Goal: Transaction & Acquisition: Purchase product/service

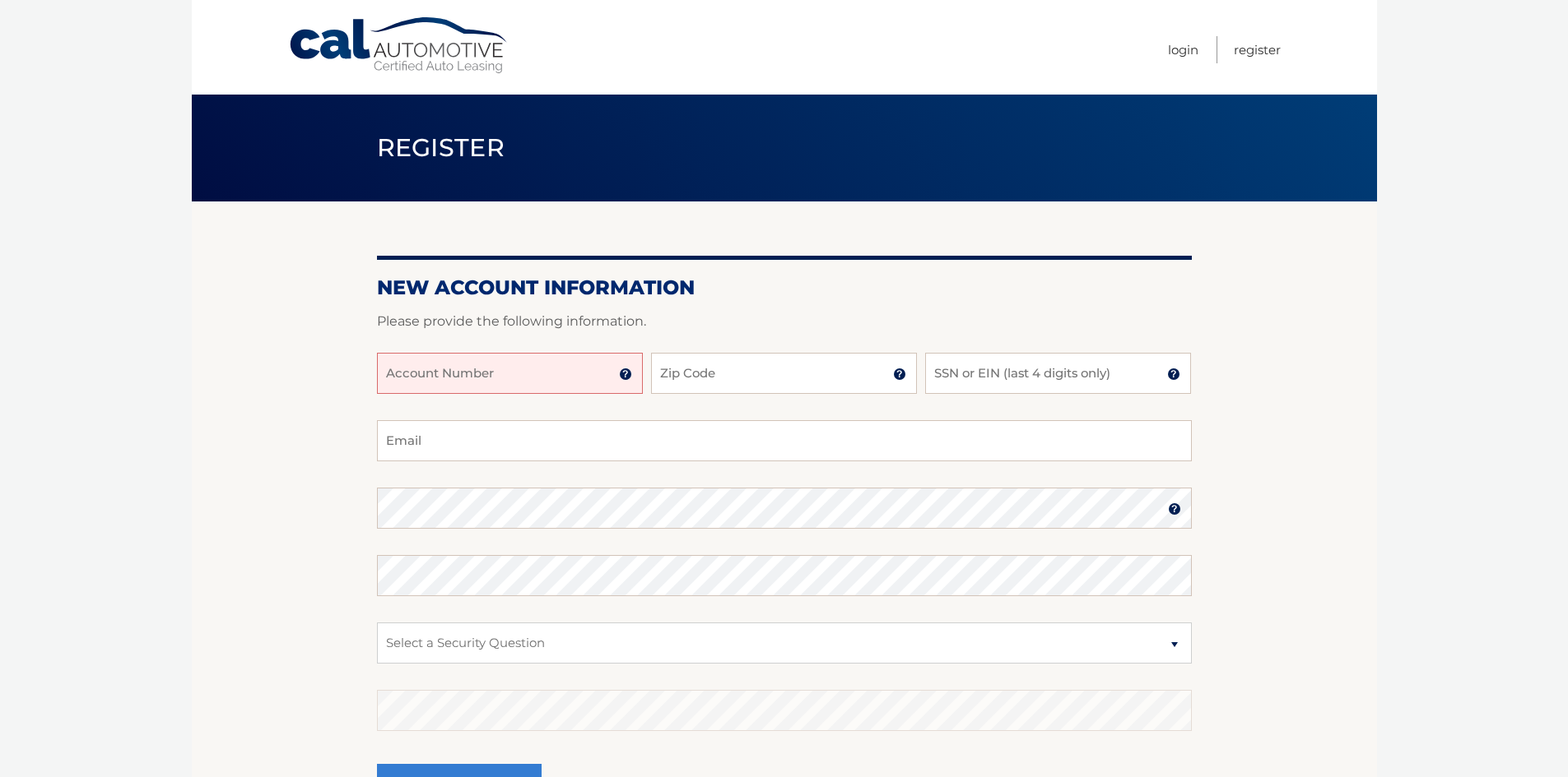
click at [550, 386] on input "Account Number" at bounding box center [510, 373] width 266 height 41
type input "44456023654"
click at [741, 383] on input "Zip Code" at bounding box center [784, 373] width 266 height 41
type input "33125"
click at [1036, 387] on input "SSN or EIN (last 4 digits only)" at bounding box center [1058, 373] width 266 height 41
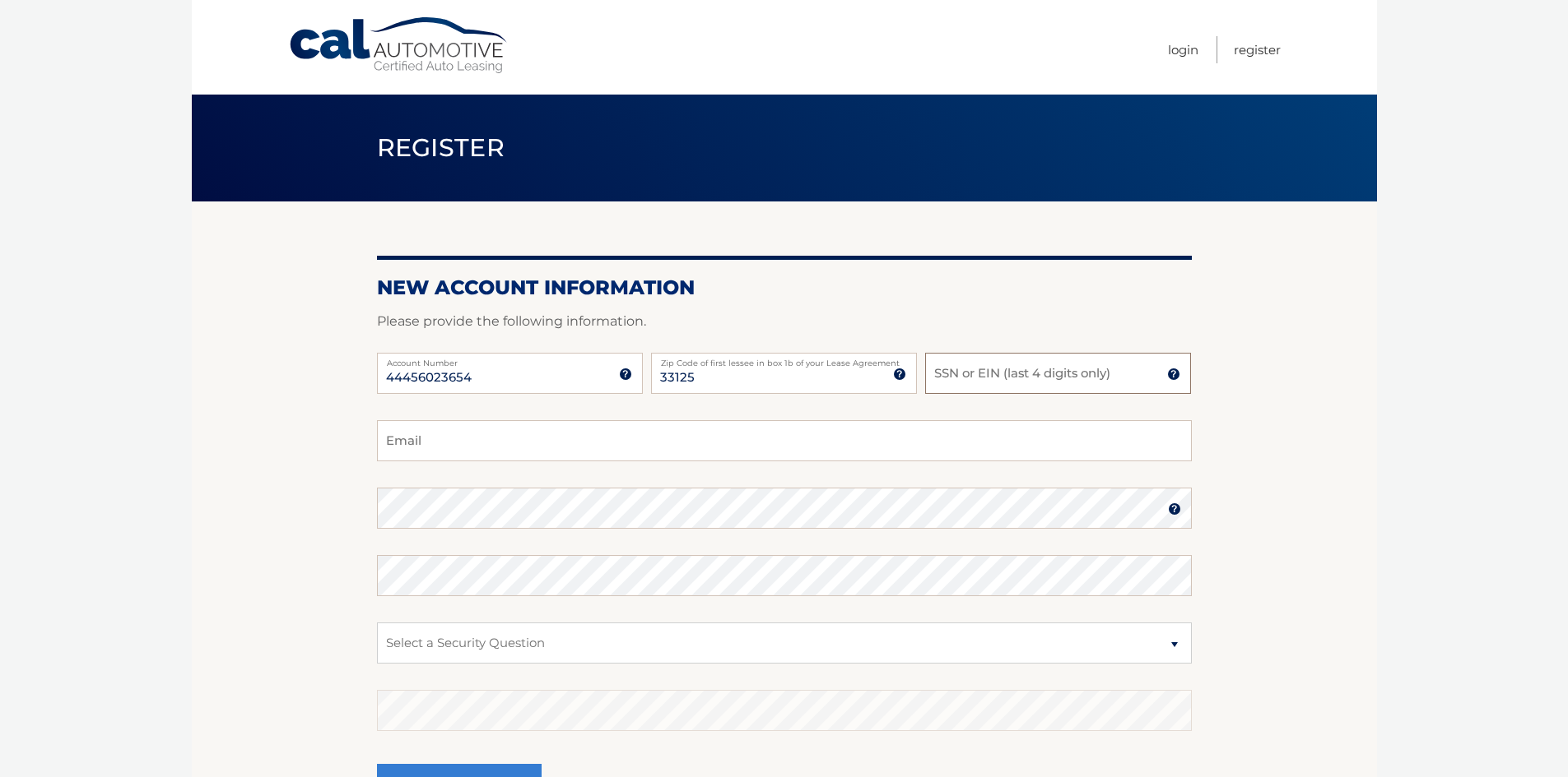
type input "9"
click at [1056, 380] on input "SSN or EIN (last 4 digits only)" at bounding box center [1058, 373] width 266 height 41
type input "9283"
click at [946, 453] on input "Email" at bounding box center [784, 441] width 815 height 41
type input "bryttniezepedablanco@gmail.com"
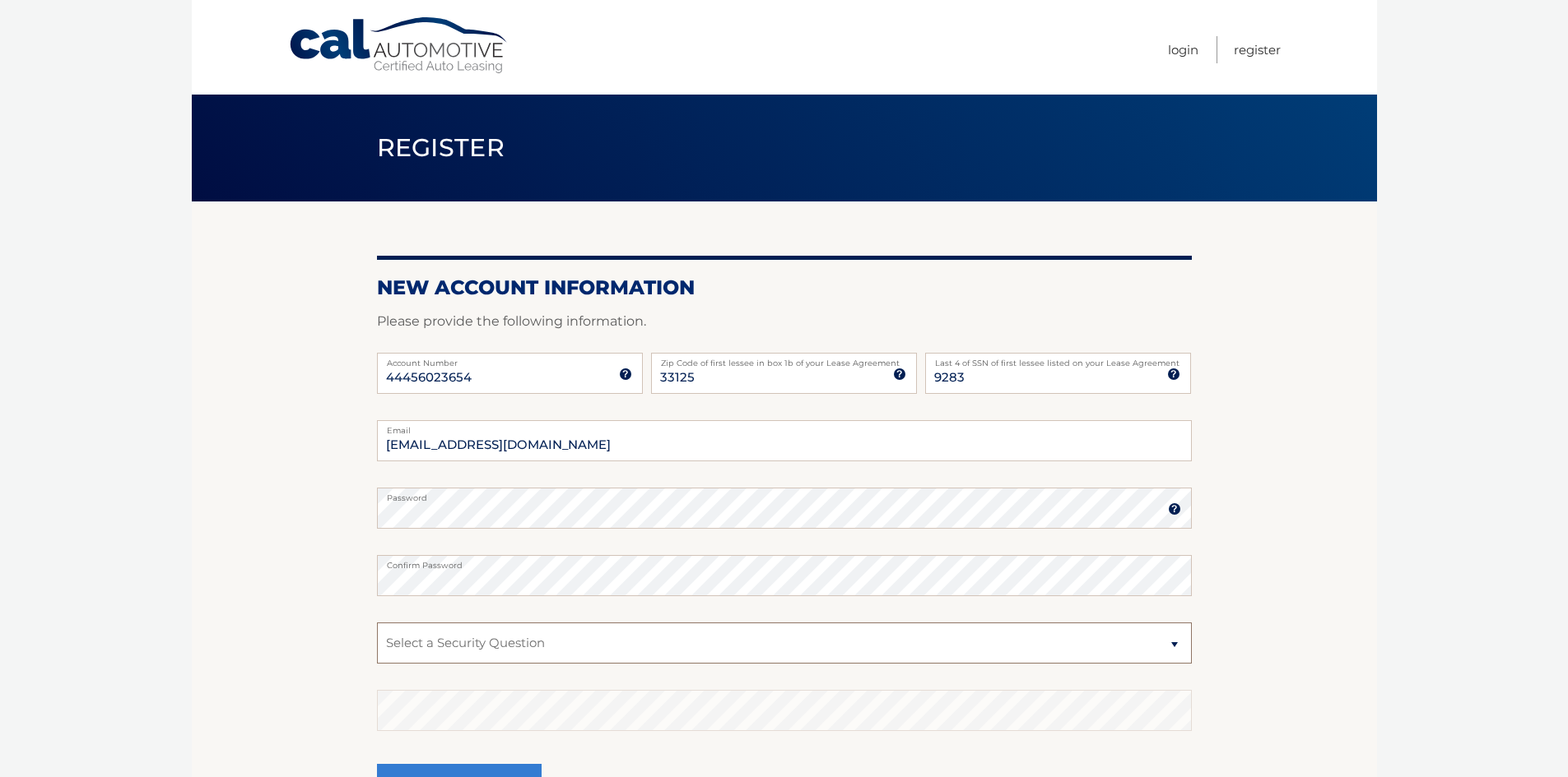
click at [933, 643] on select "Select a Security Question What was the name of your elementary school? What is…" at bounding box center [784, 642] width 815 height 41
select select "1"
click at [377, 622] on select "Select a Security Question What was the name of your elementary school? What is…" at bounding box center [784, 642] width 815 height 41
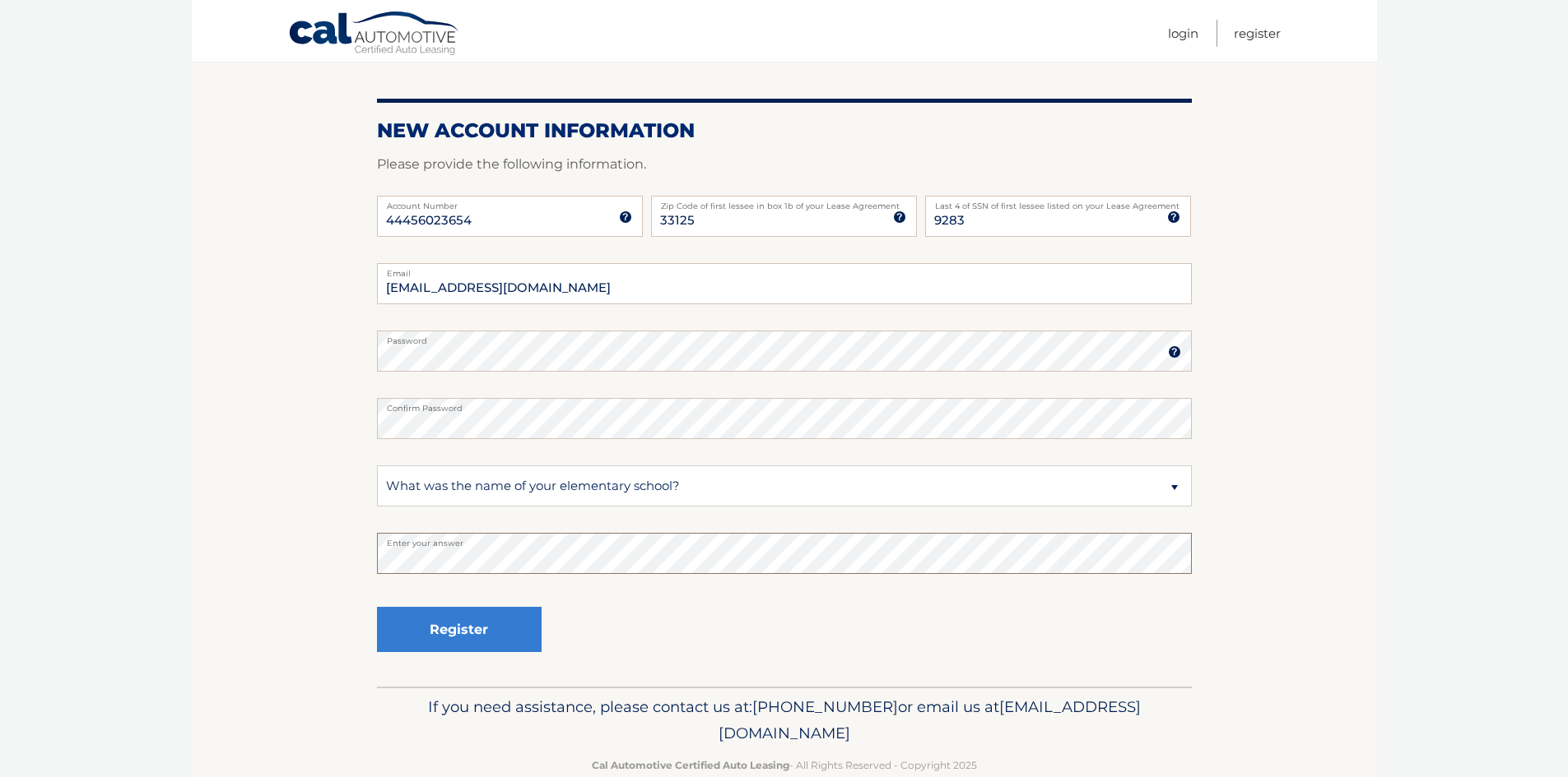
scroll to position [164, 0]
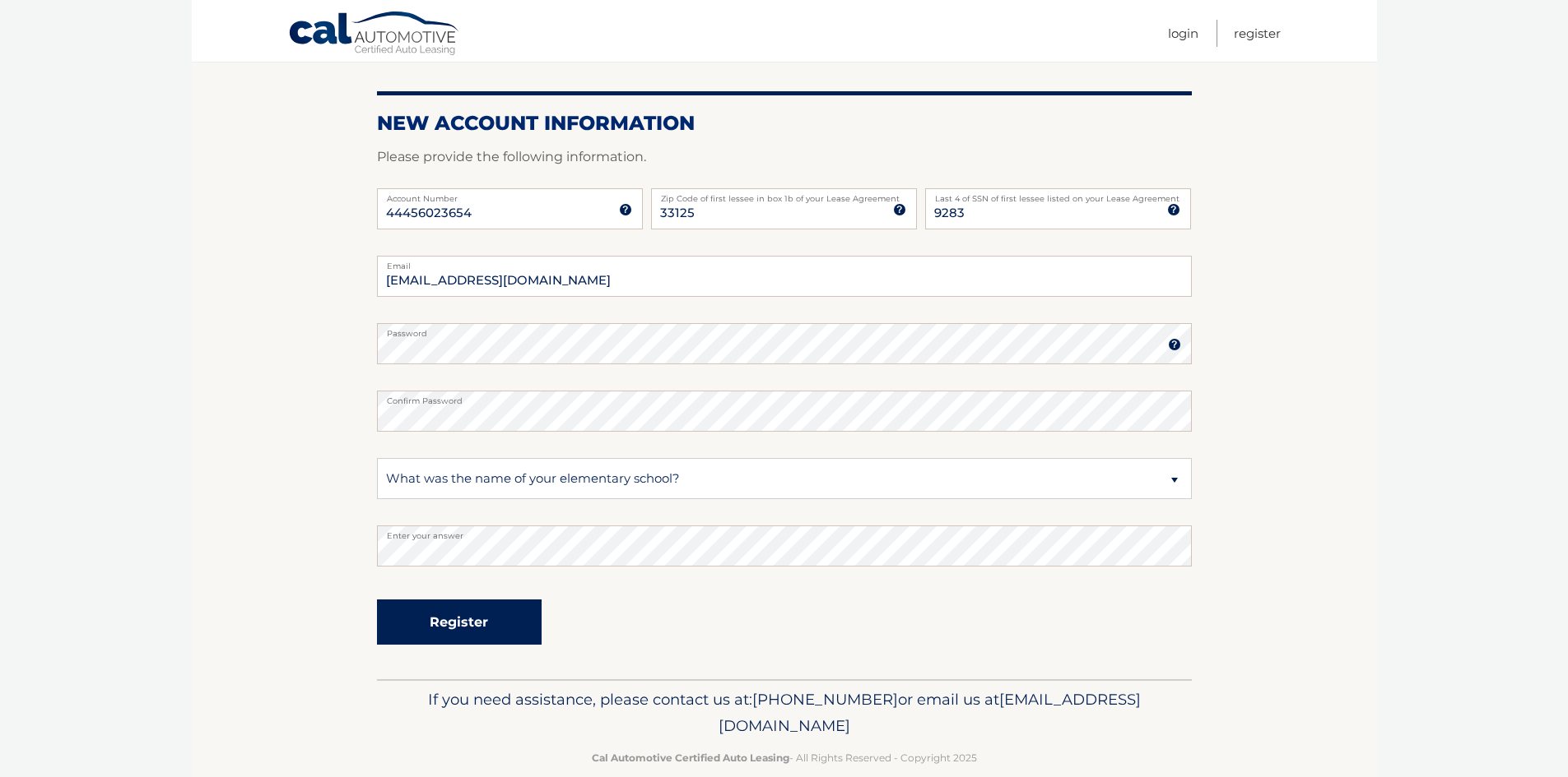
click at [505, 611] on button "Register" at bounding box center [458, 622] width 164 height 45
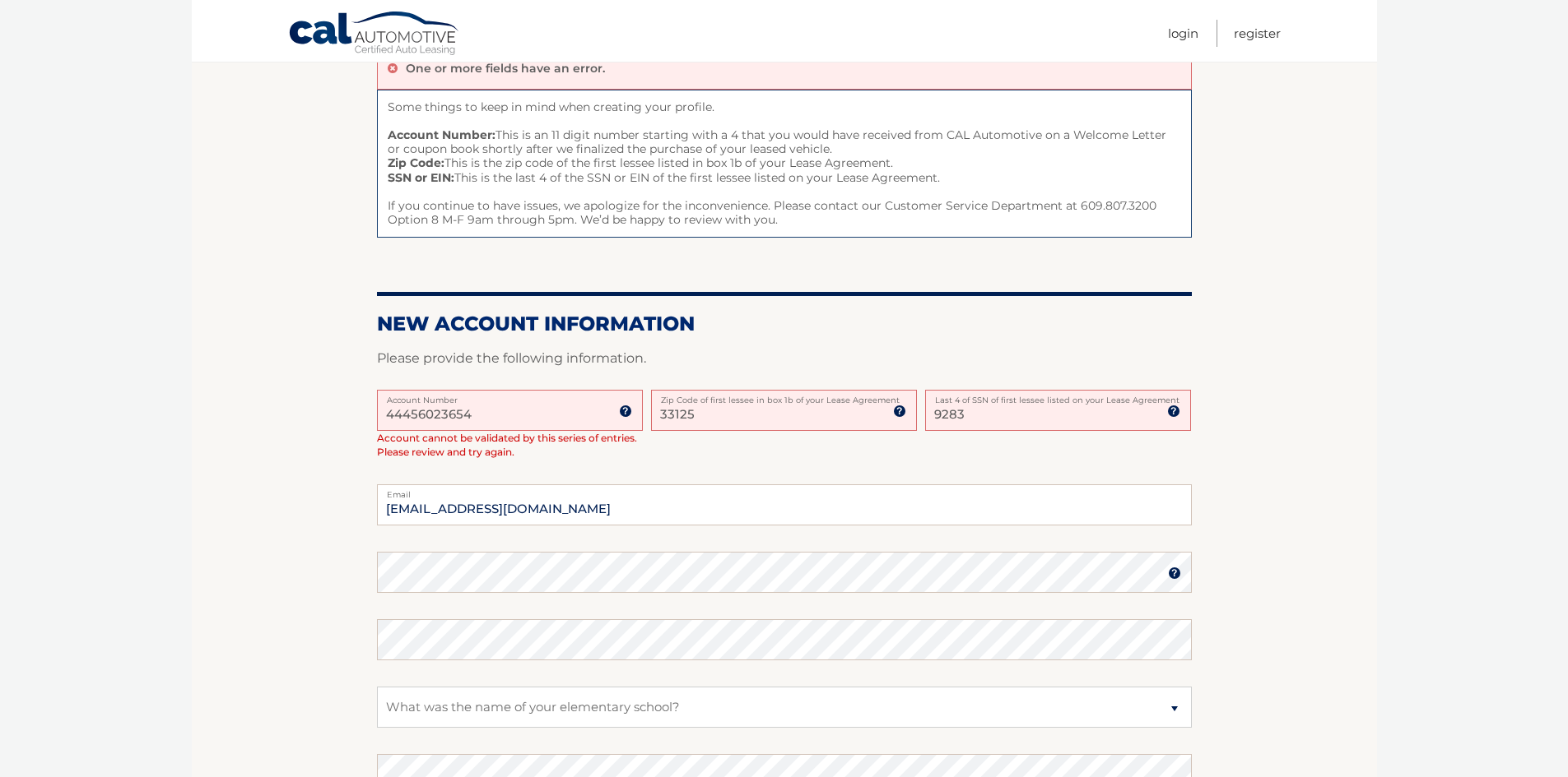
scroll to position [164, 0]
click at [997, 426] on input "9283" at bounding box center [1058, 409] width 266 height 41
drag, startPoint x: 944, startPoint y: 408, endPoint x: 880, endPoint y: 397, distance: 64.9
click at [880, 397] on div "44456023654 Account Number 11 digit account number provided on your coupon book…" at bounding box center [784, 437] width 815 height 96
type input "2"
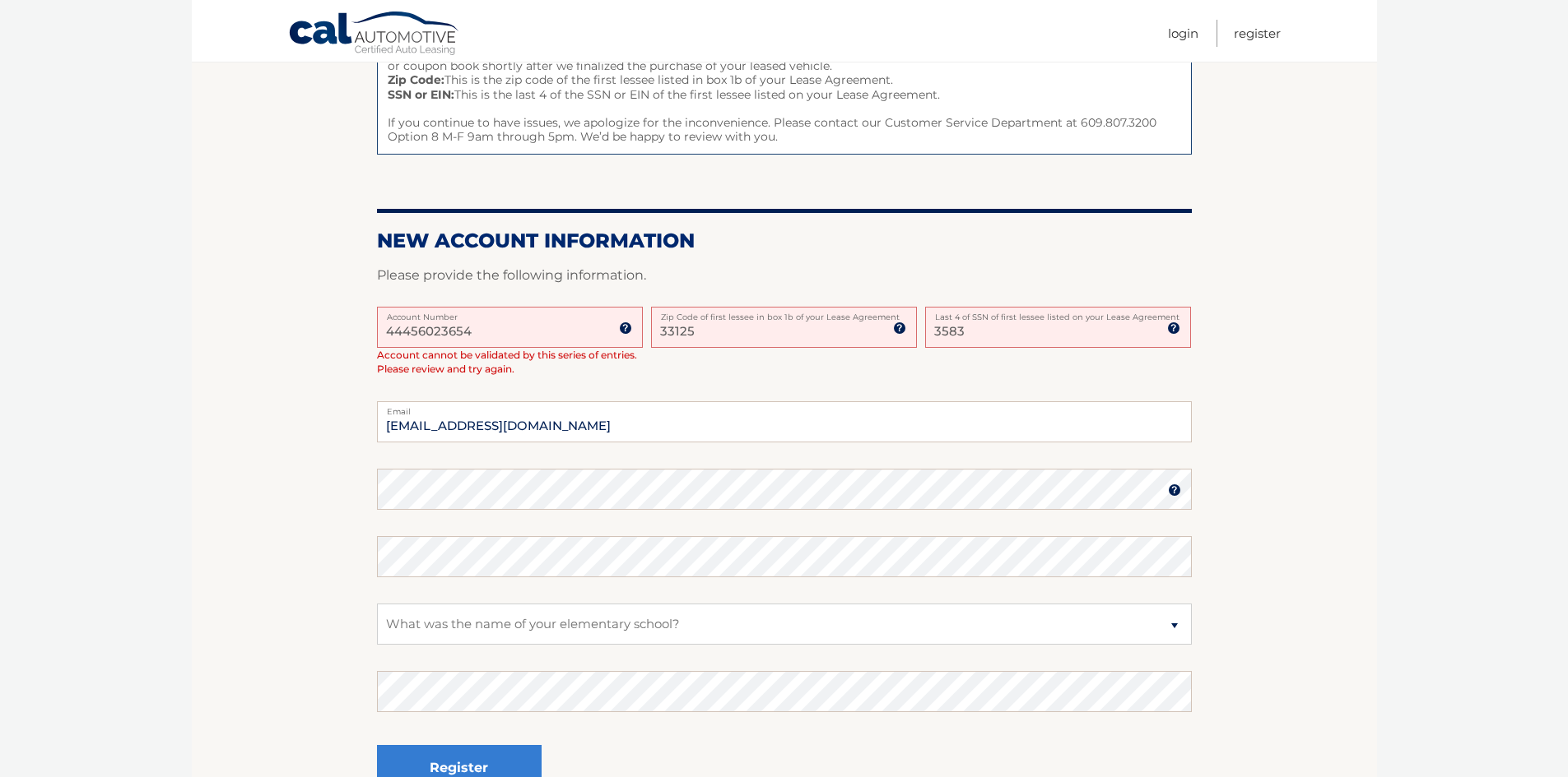
scroll to position [420, 0]
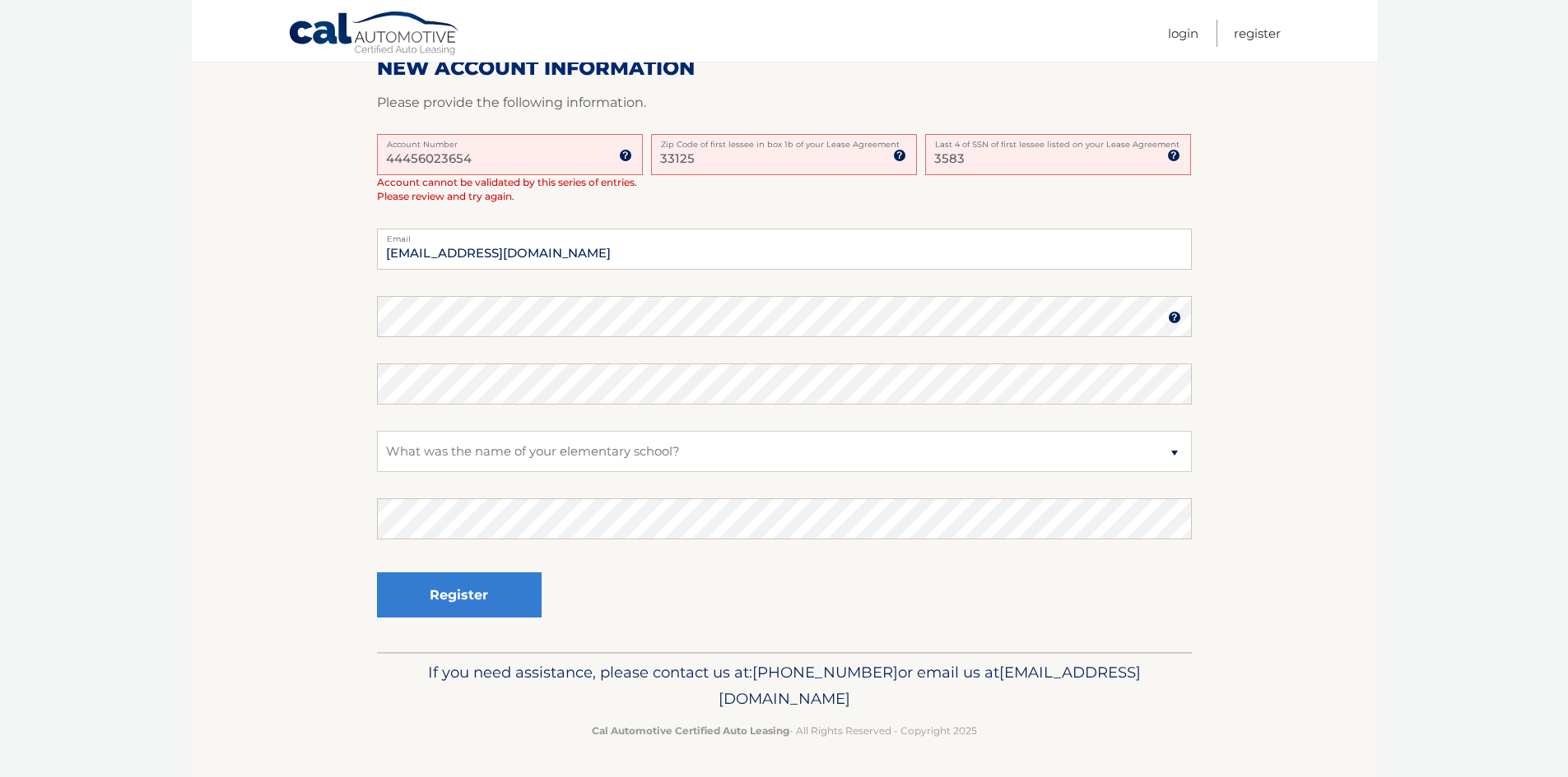
type input "3583"
click at [514, 440] on select "Select a Security Question What was the name of your elementary school? What is…" at bounding box center [784, 451] width 815 height 41
click at [377, 431] on select "Select a Security Question What was the name of your elementary school? What is…" at bounding box center [784, 451] width 815 height 41
click at [475, 586] on button "Register" at bounding box center [458, 595] width 164 height 45
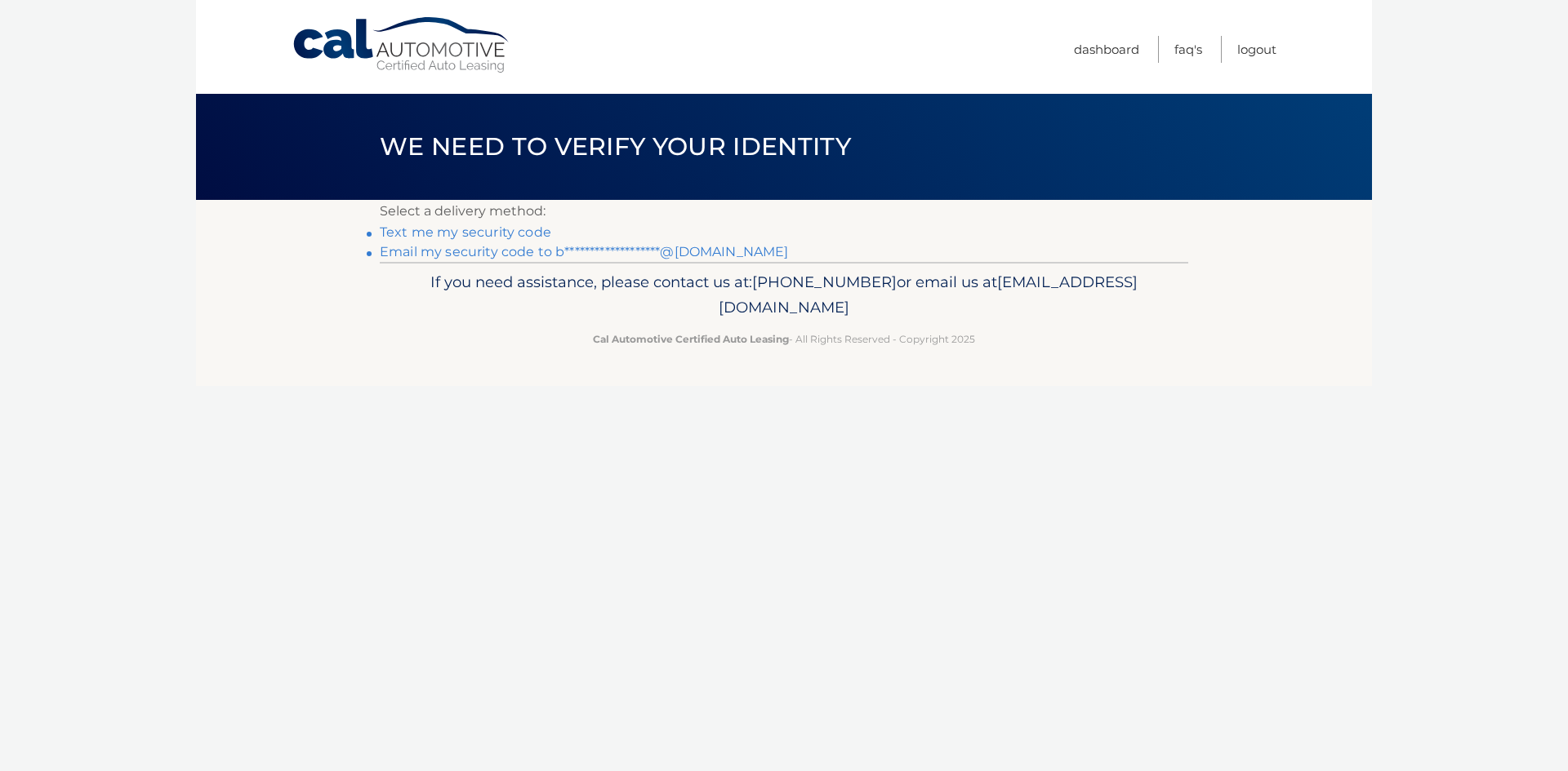
click at [459, 248] on link "**********" at bounding box center [584, 252] width 409 height 16
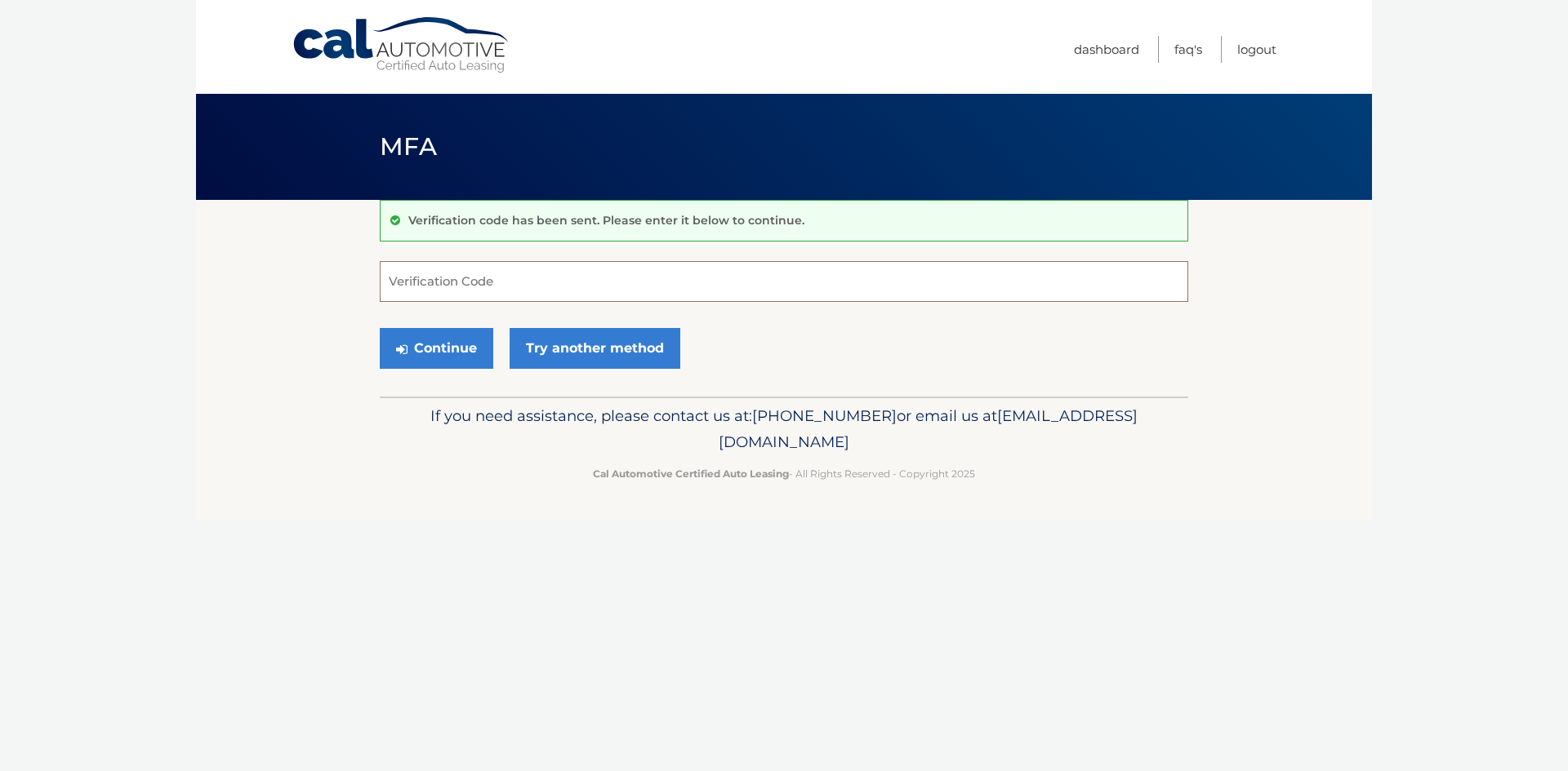
click at [491, 293] on input "Verification Code" at bounding box center [784, 281] width 809 height 41
paste input "807903"
type input "807903"
click at [440, 345] on button "Continue" at bounding box center [437, 348] width 114 height 41
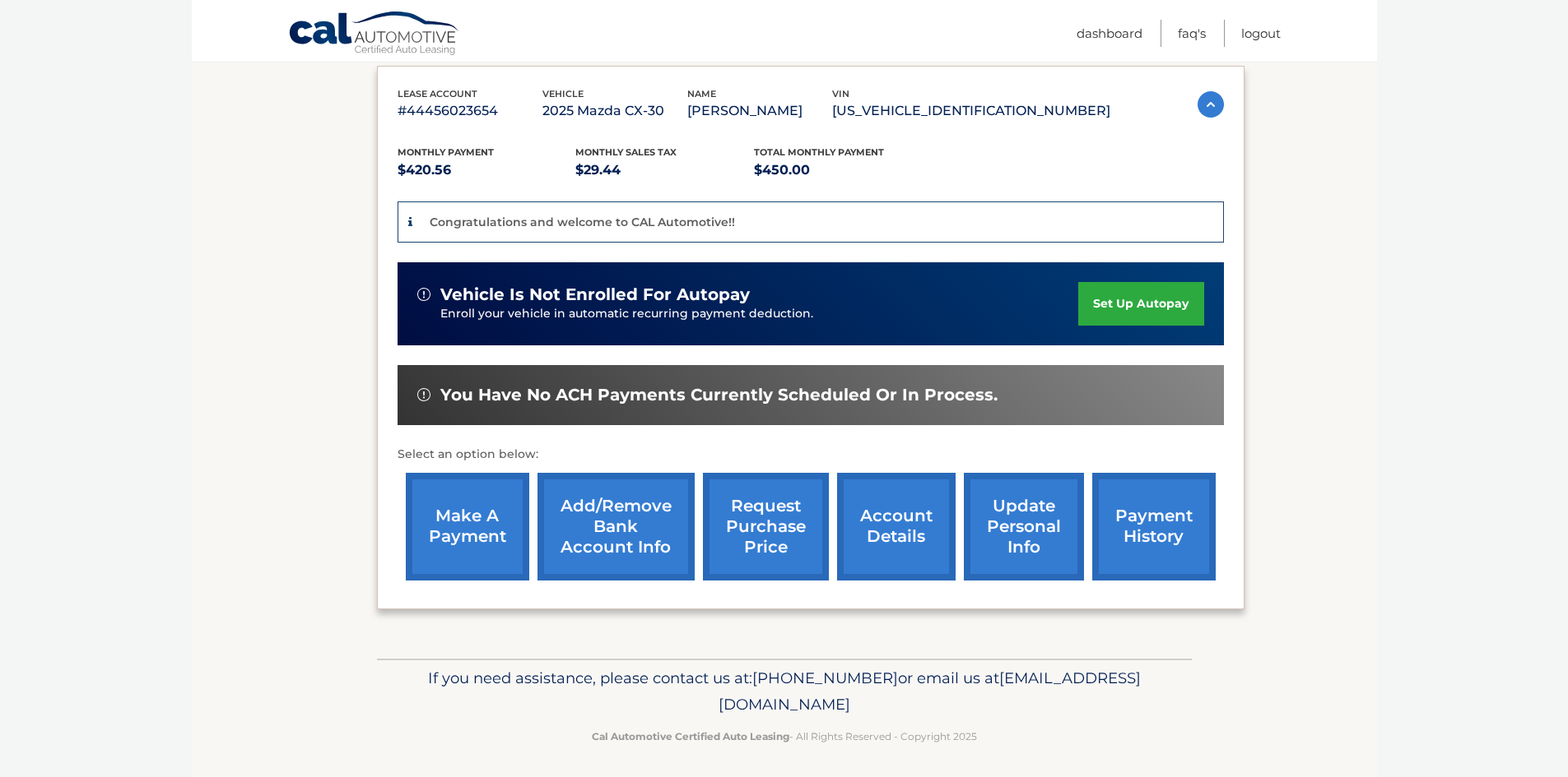
scroll to position [282, 0]
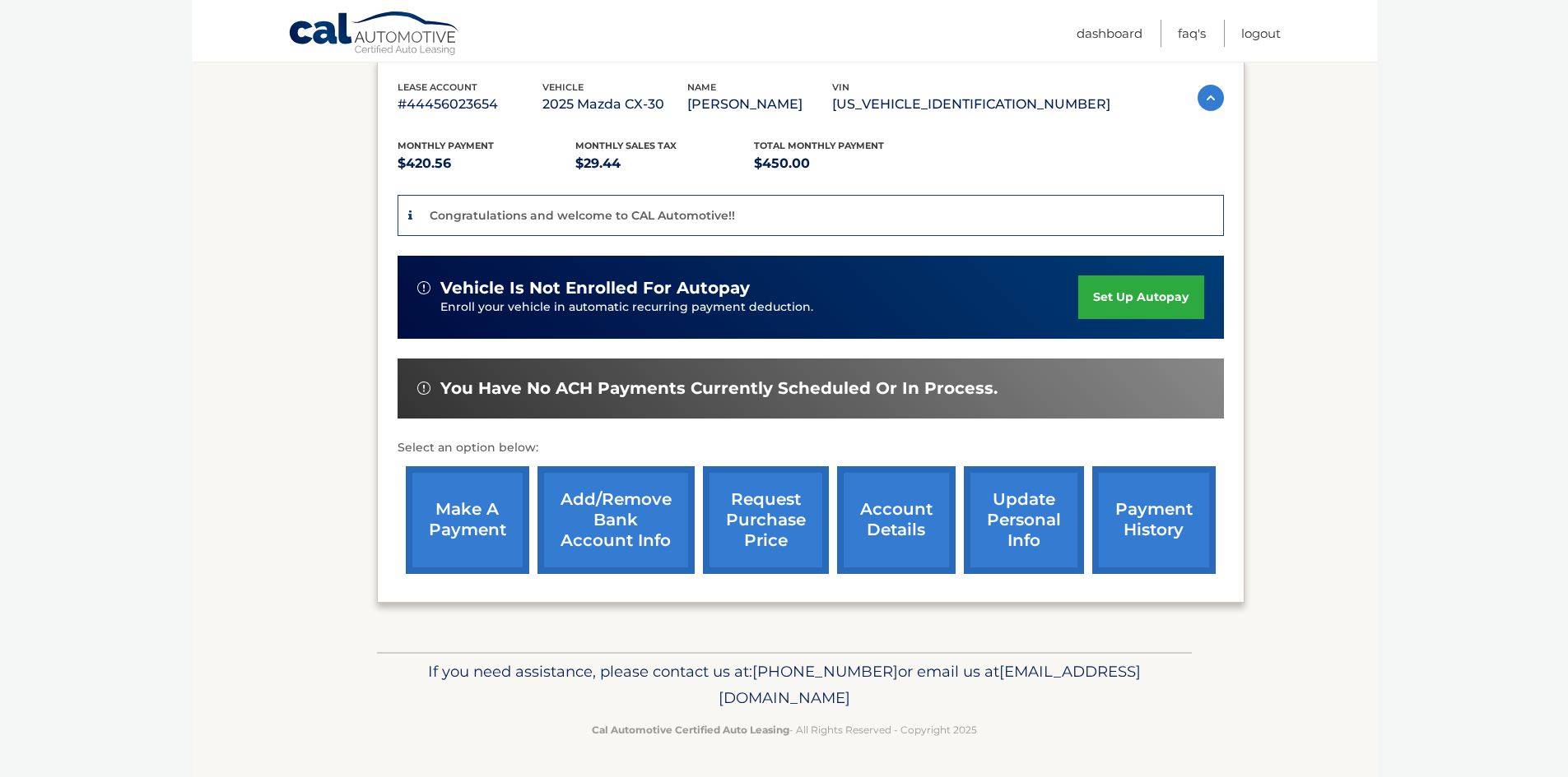
click at [642, 523] on link "Add/Remove bank account info" at bounding box center [616, 521] width 157 height 108
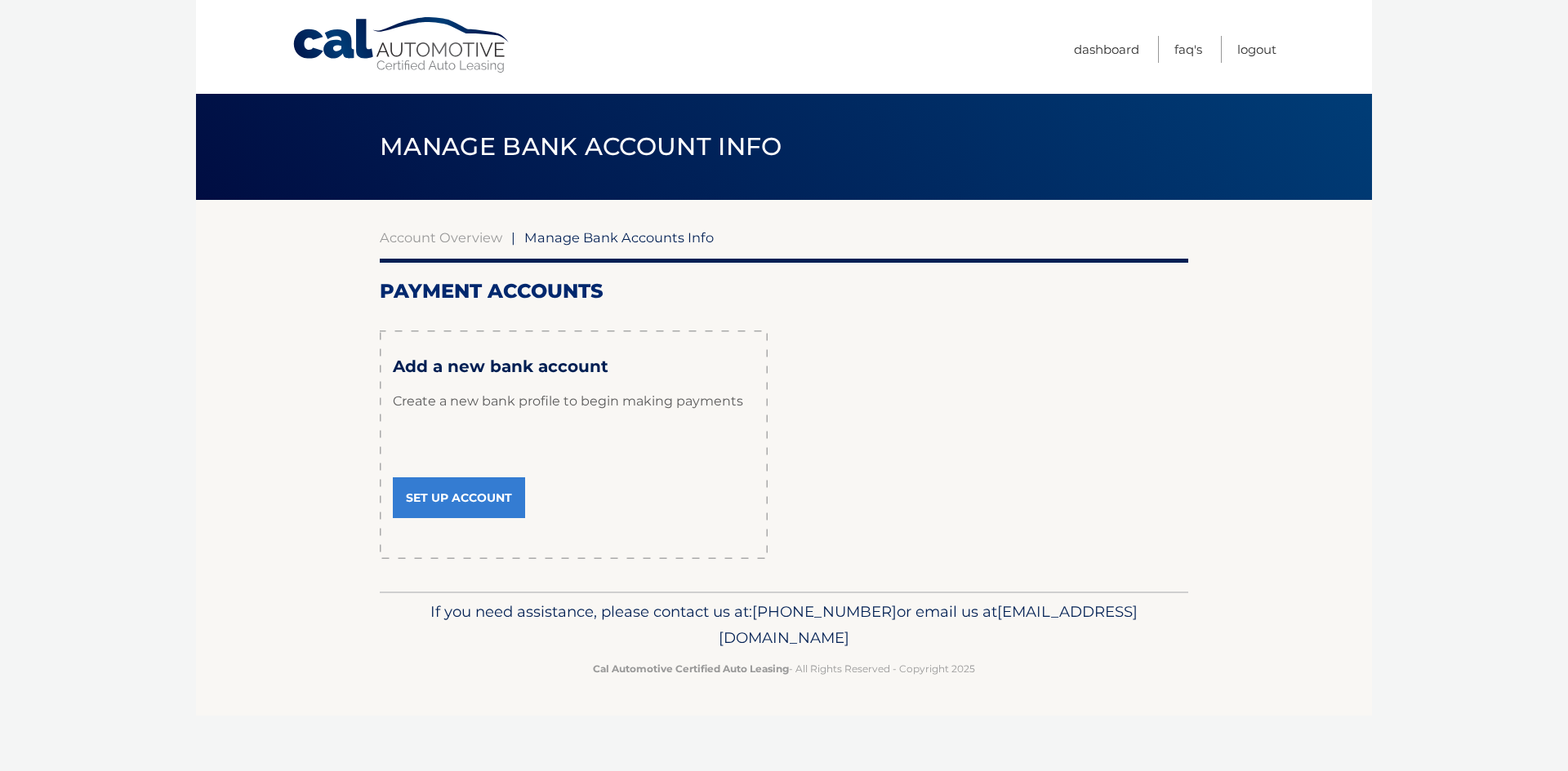
click at [538, 387] on p "Create a new bank profile to begin making payments" at bounding box center [573, 401] width 362 height 49
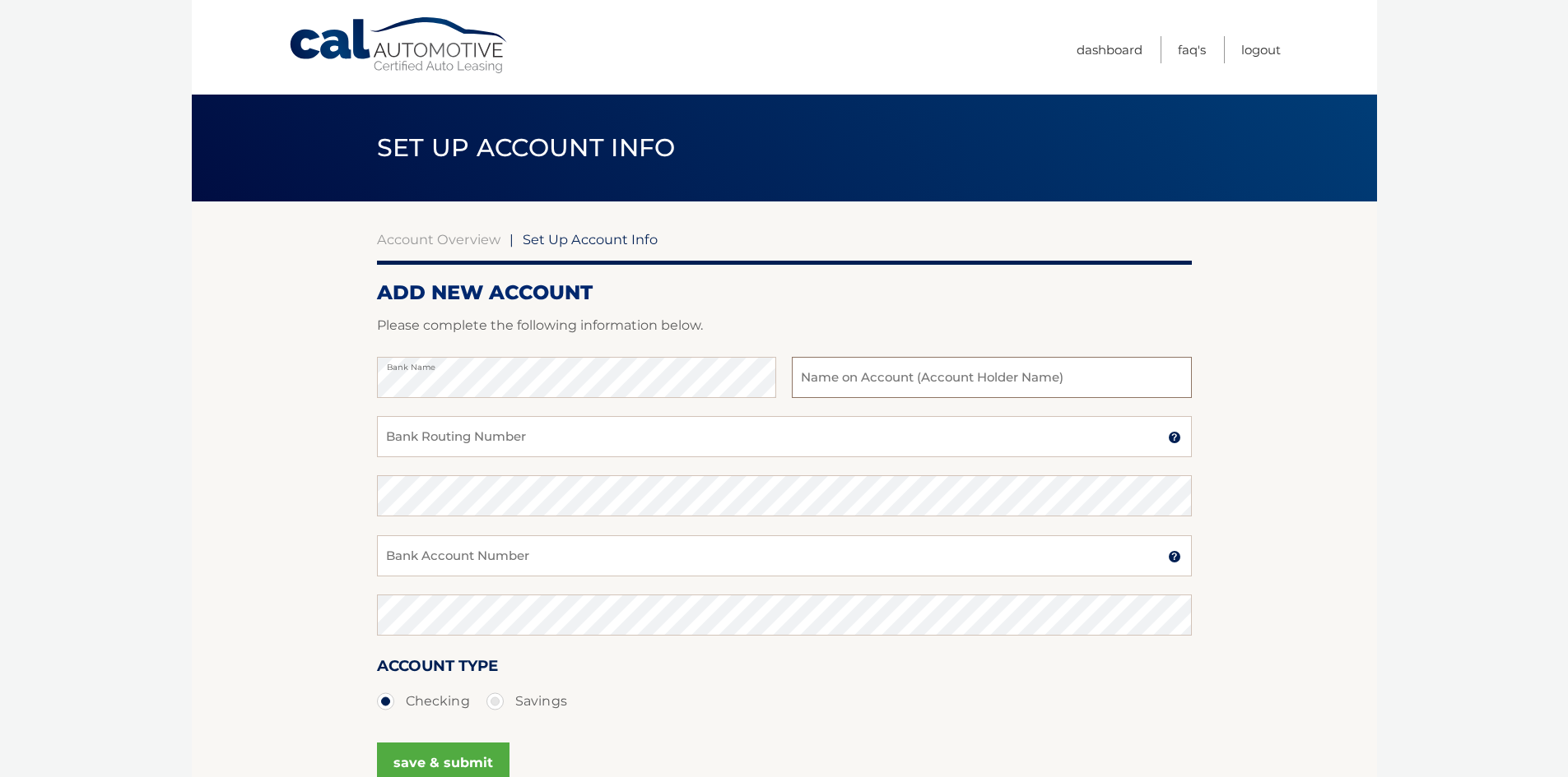
click at [897, 380] on input "text" at bounding box center [991, 377] width 399 height 41
type input "Bryttnie Zepeda"
click at [585, 443] on input "Bank Routing Number" at bounding box center [784, 436] width 815 height 41
click at [524, 557] on input "Bank Account Number" at bounding box center [784, 555] width 815 height 41
type input "3010562704"
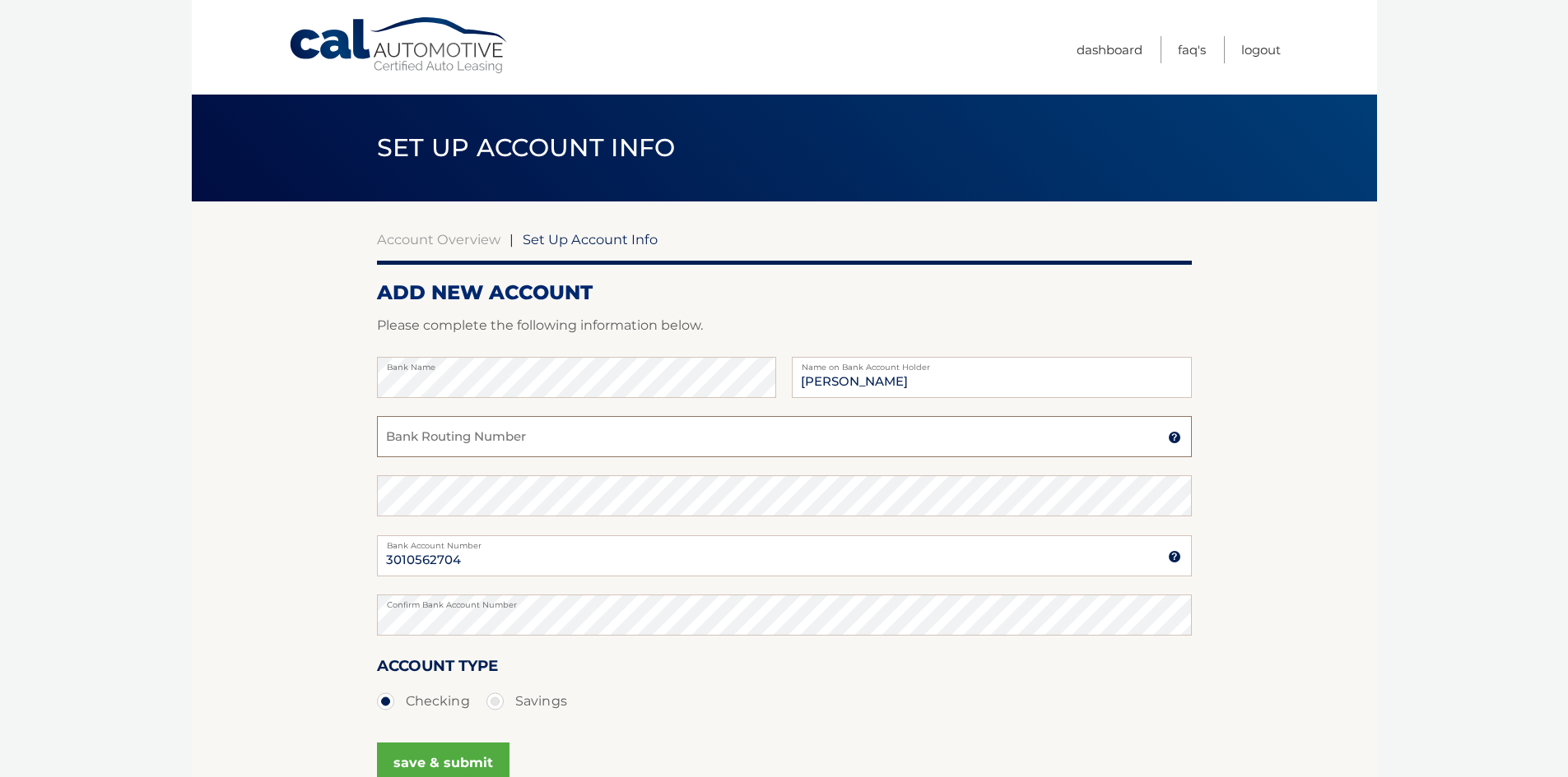
click at [487, 448] on input "Bank Routing Number" at bounding box center [784, 436] width 815 height 41
type input "063107513"
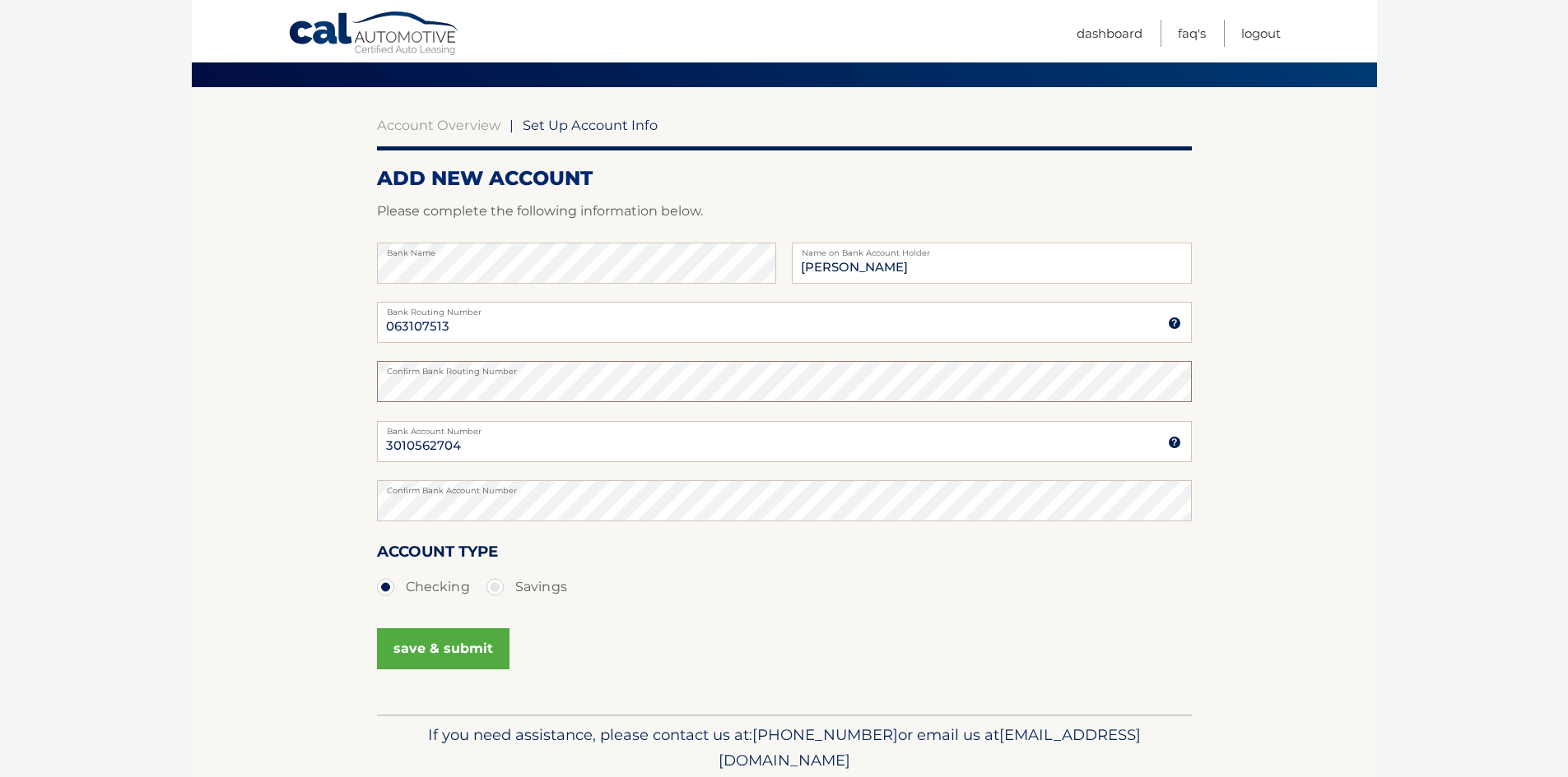
scroll to position [164, 0]
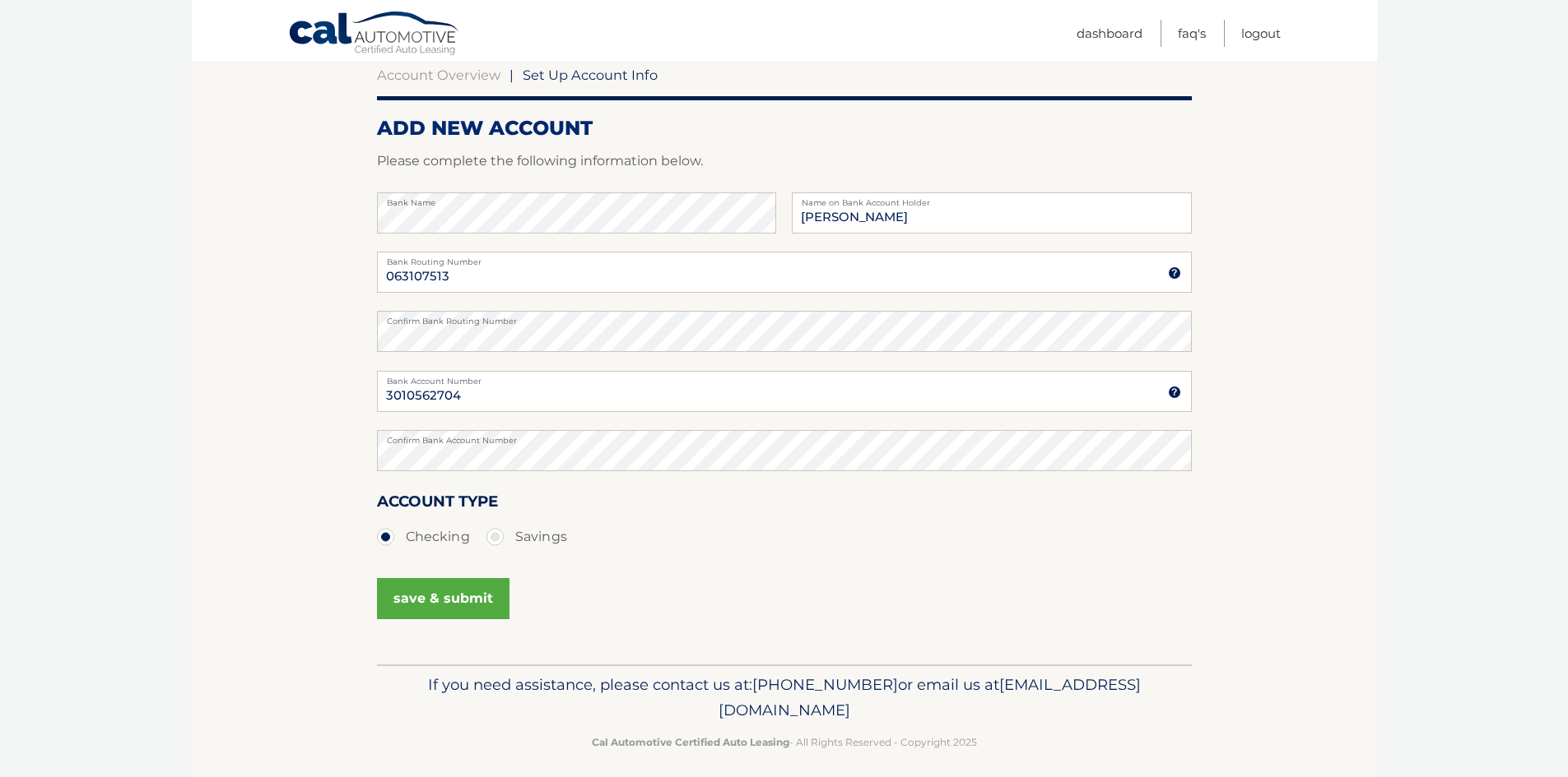
click at [491, 591] on button "save & submit" at bounding box center [443, 598] width 132 height 41
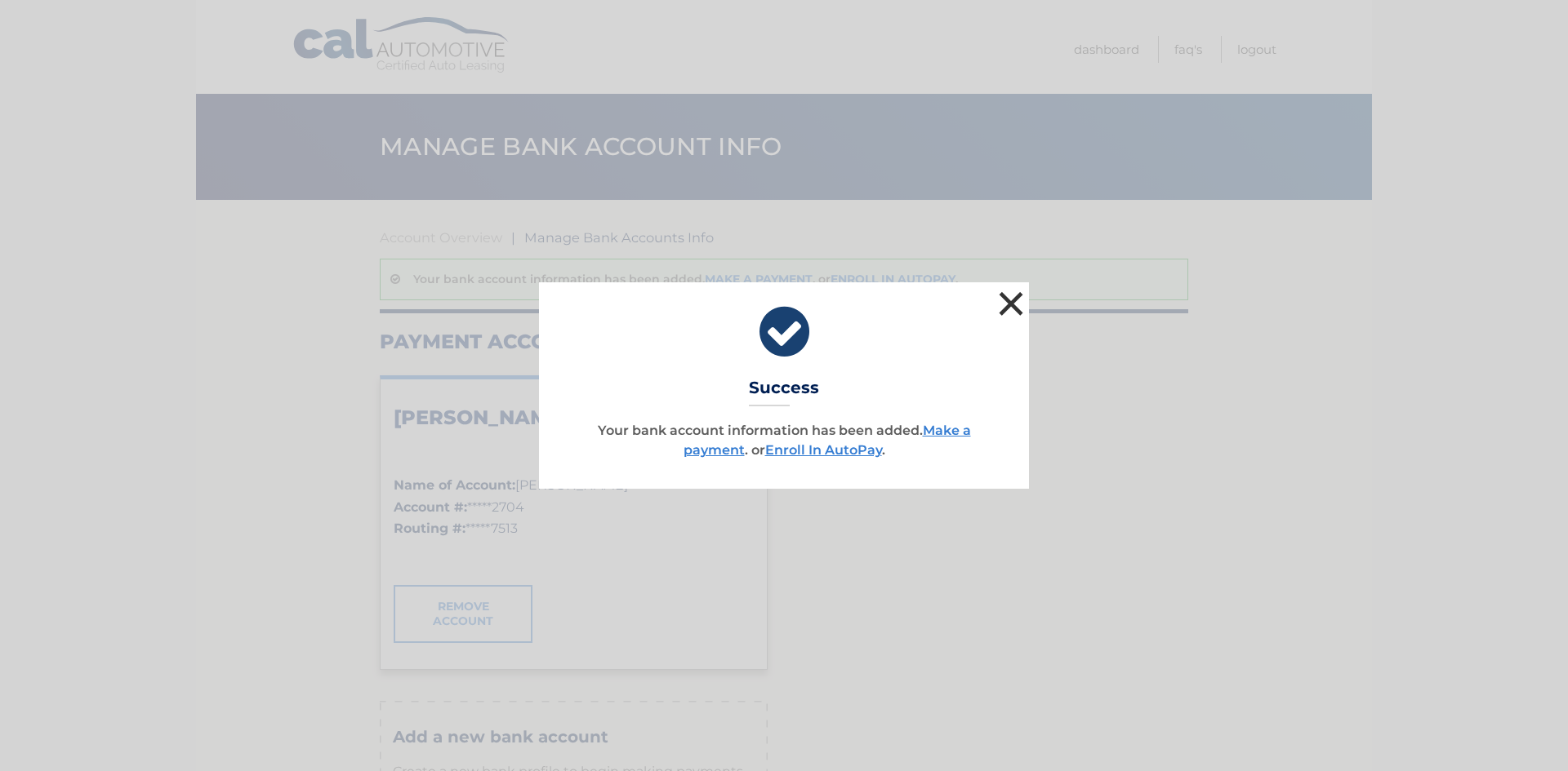
click at [1014, 317] on button "×" at bounding box center [1011, 304] width 33 height 33
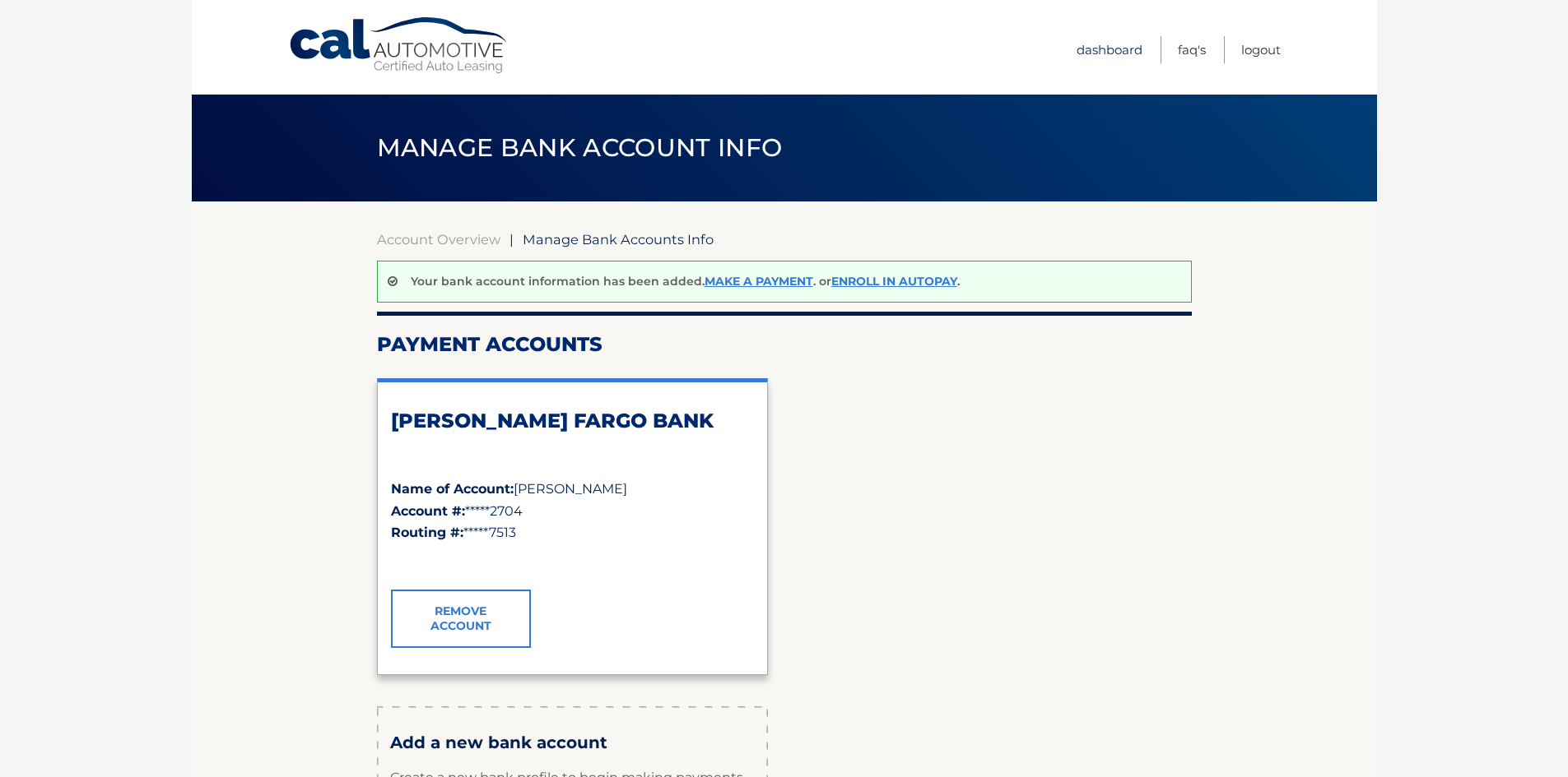
click at [1113, 42] on link "Dashboard" at bounding box center [1110, 50] width 66 height 27
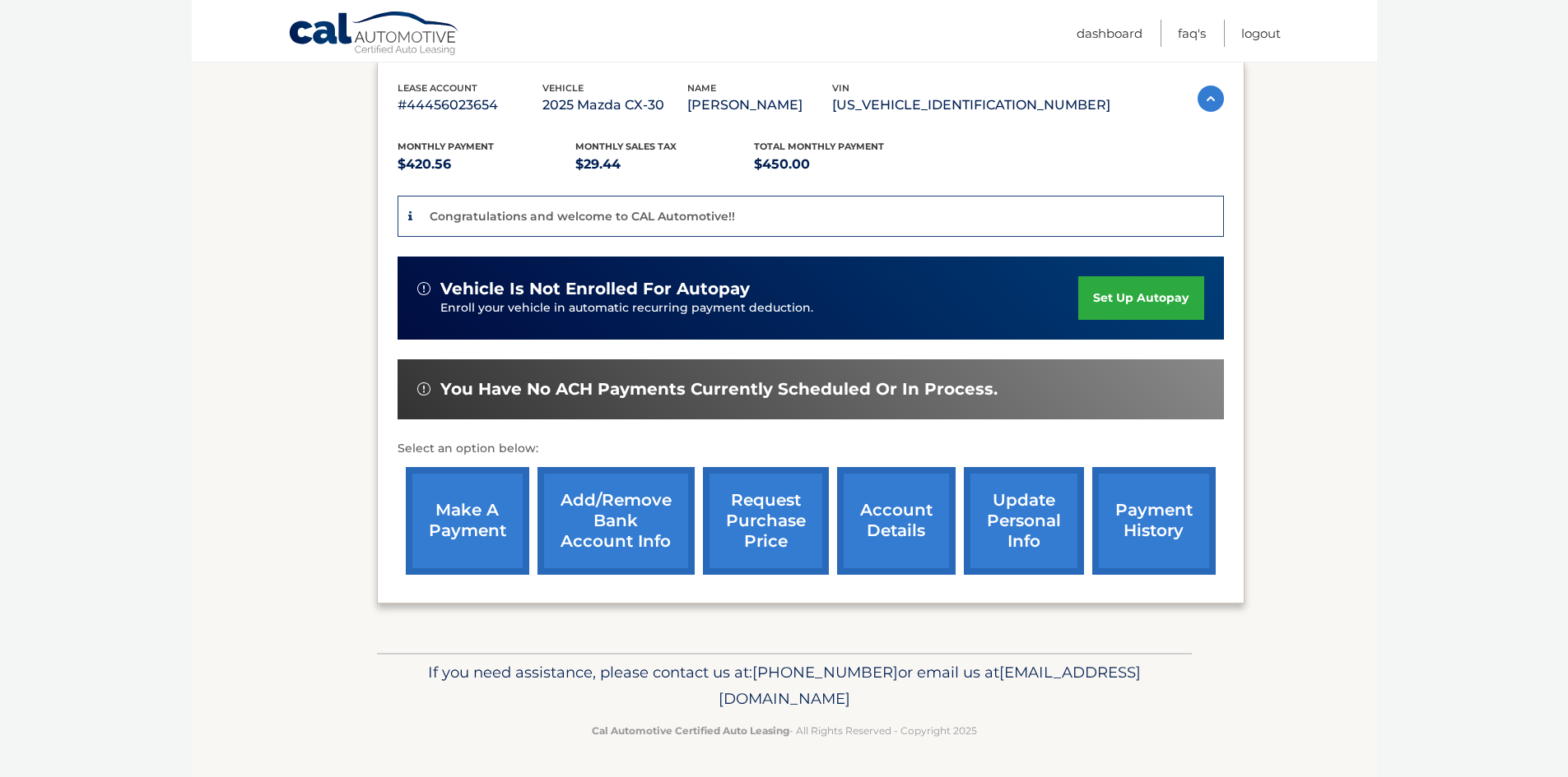
scroll to position [282, 0]
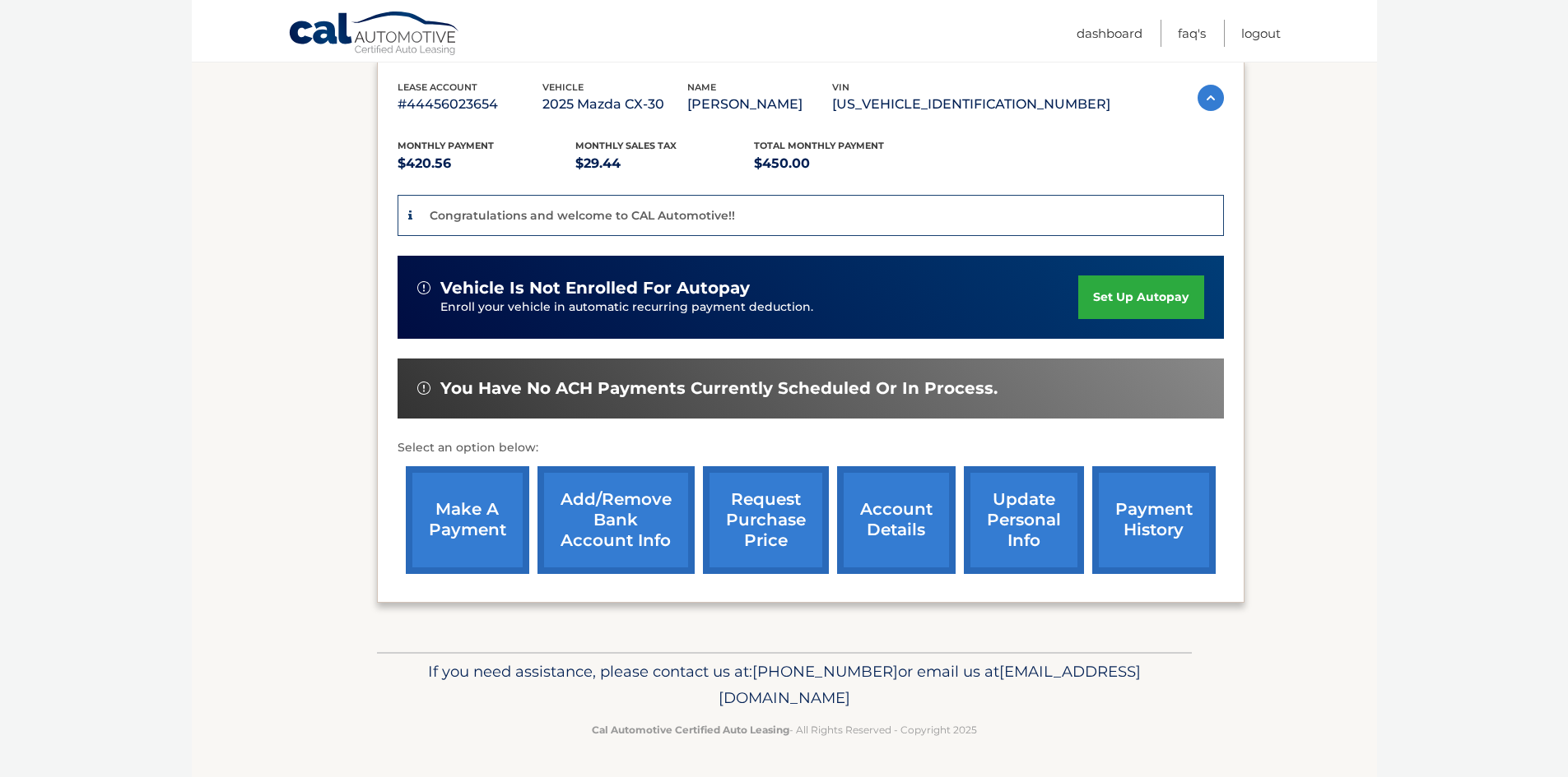
click at [452, 529] on link "make a payment" at bounding box center [468, 521] width 123 height 108
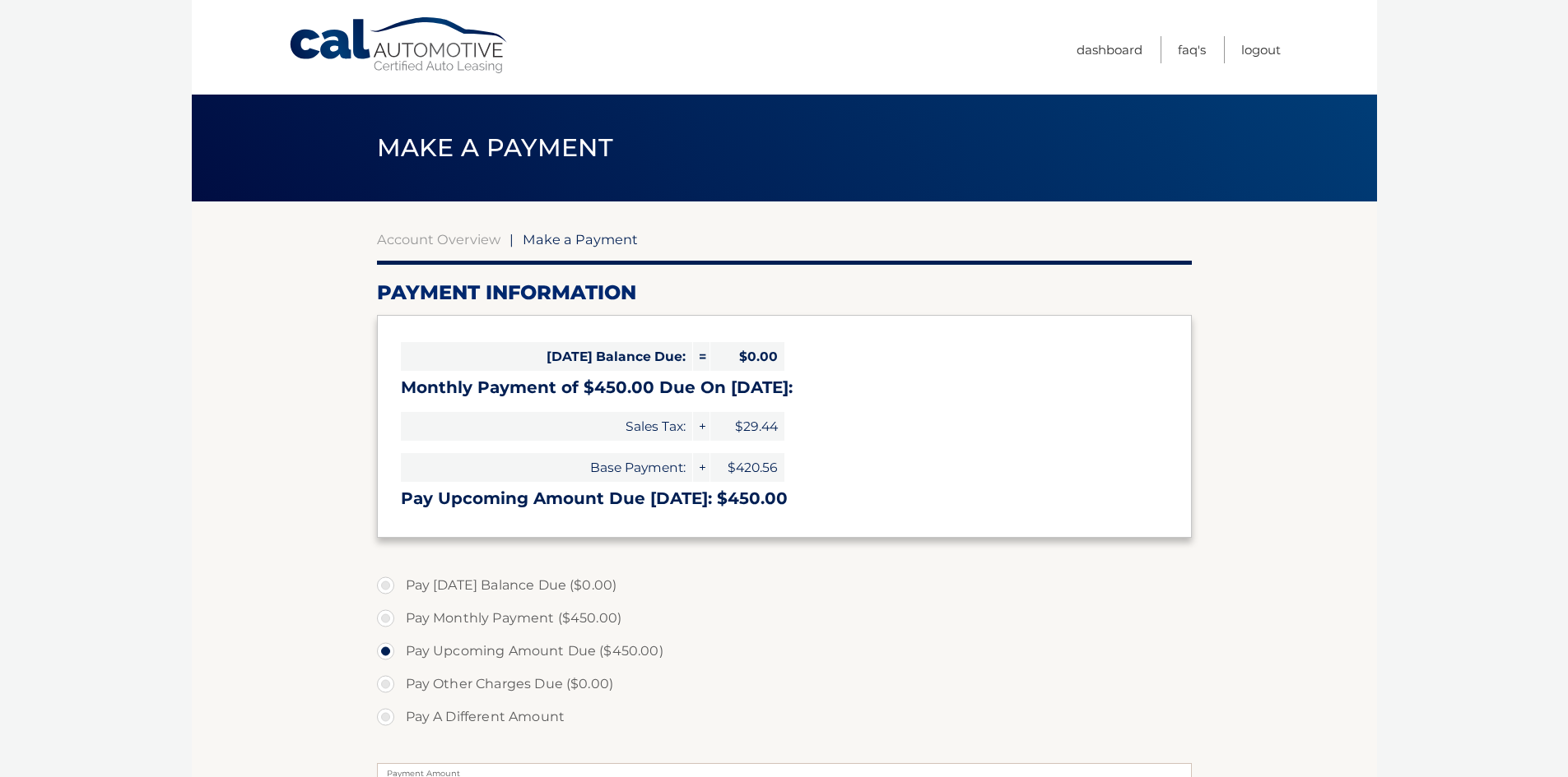
select select "MjkxZGVkNGYtNzE0NS00NjI2LWI1YWMtMTJjOGEzNzY4NGVh"
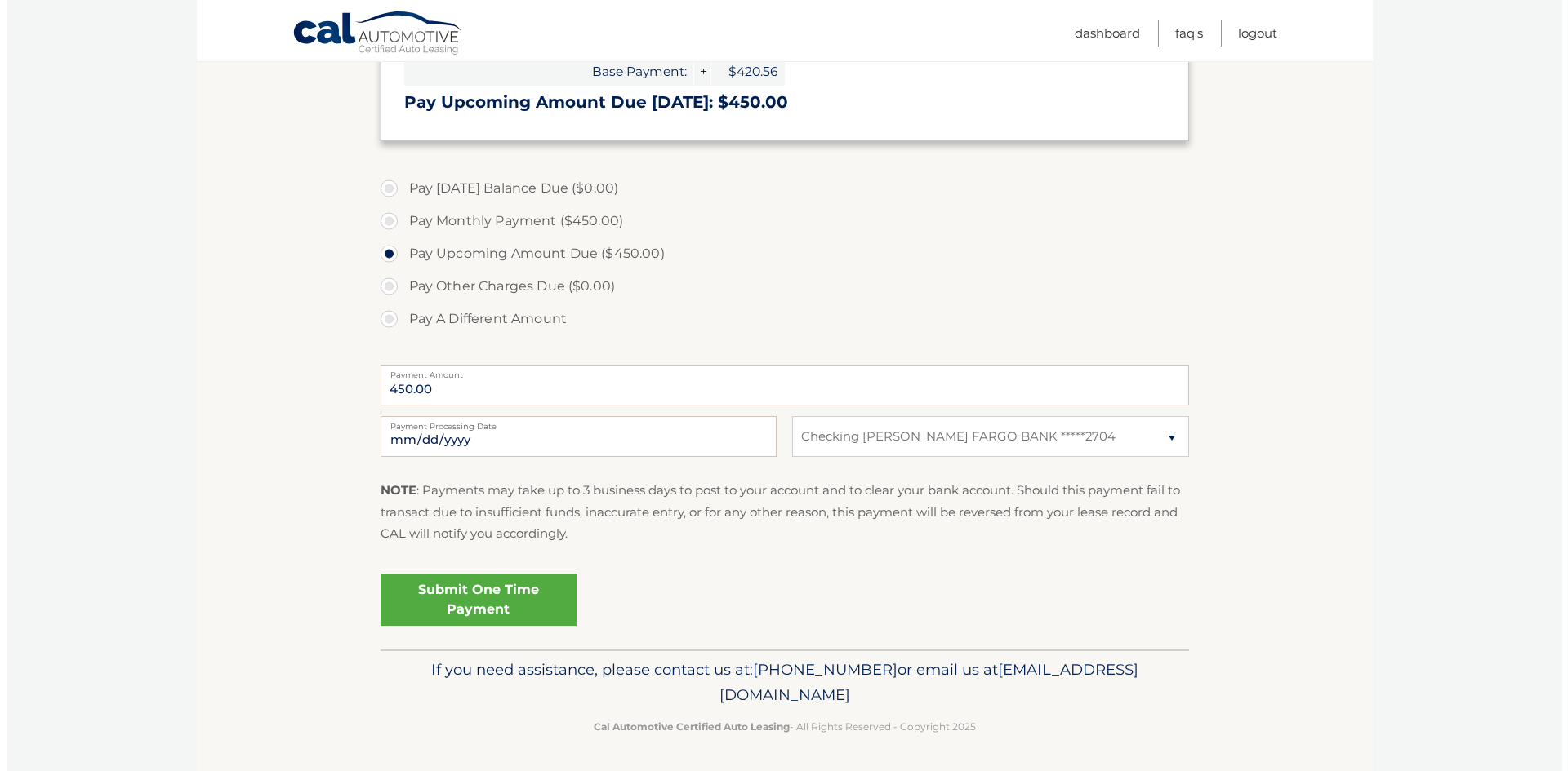
scroll to position [395, 0]
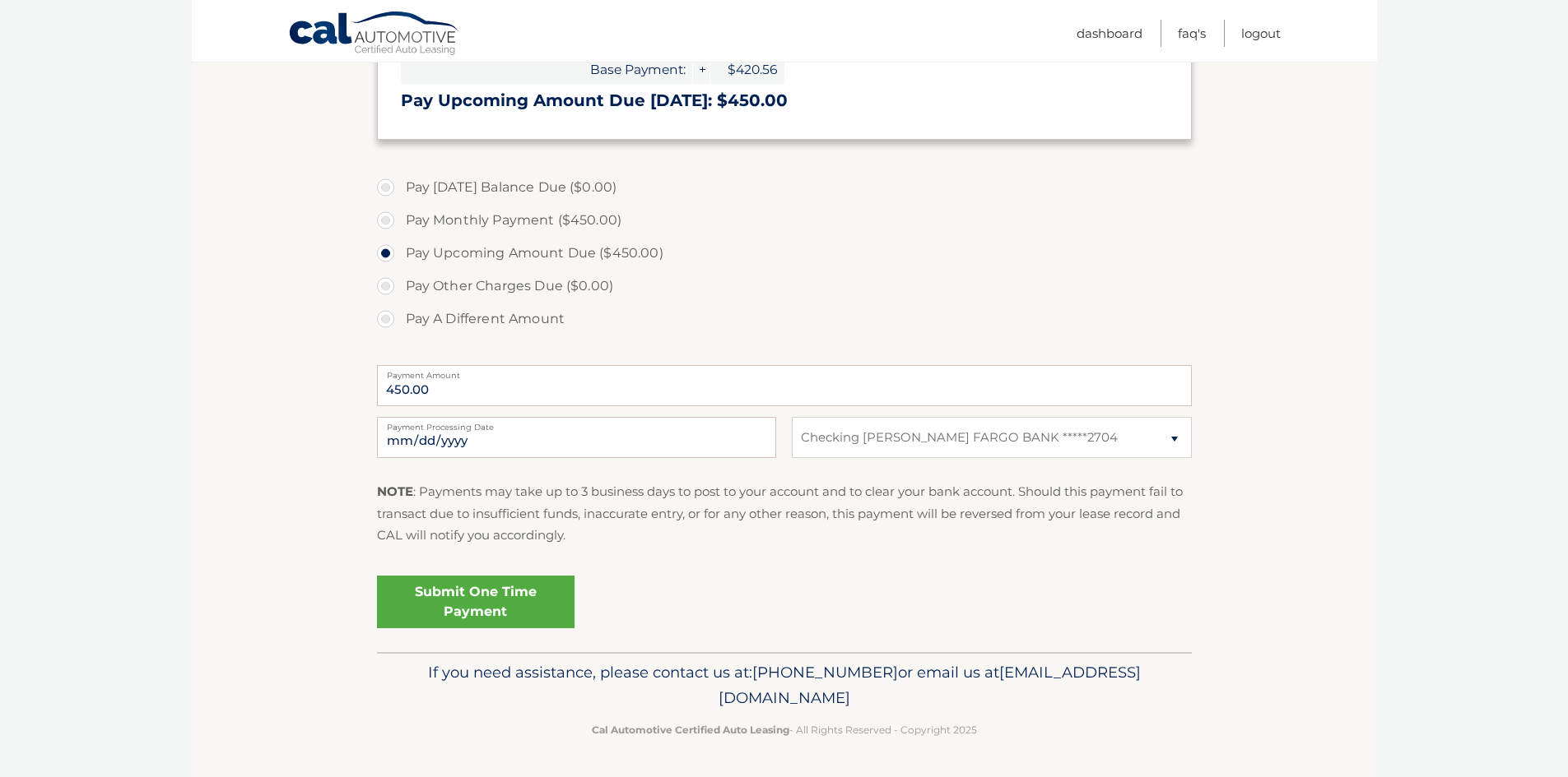
click at [526, 594] on link "Submit One Time Payment" at bounding box center [475, 601] width 197 height 53
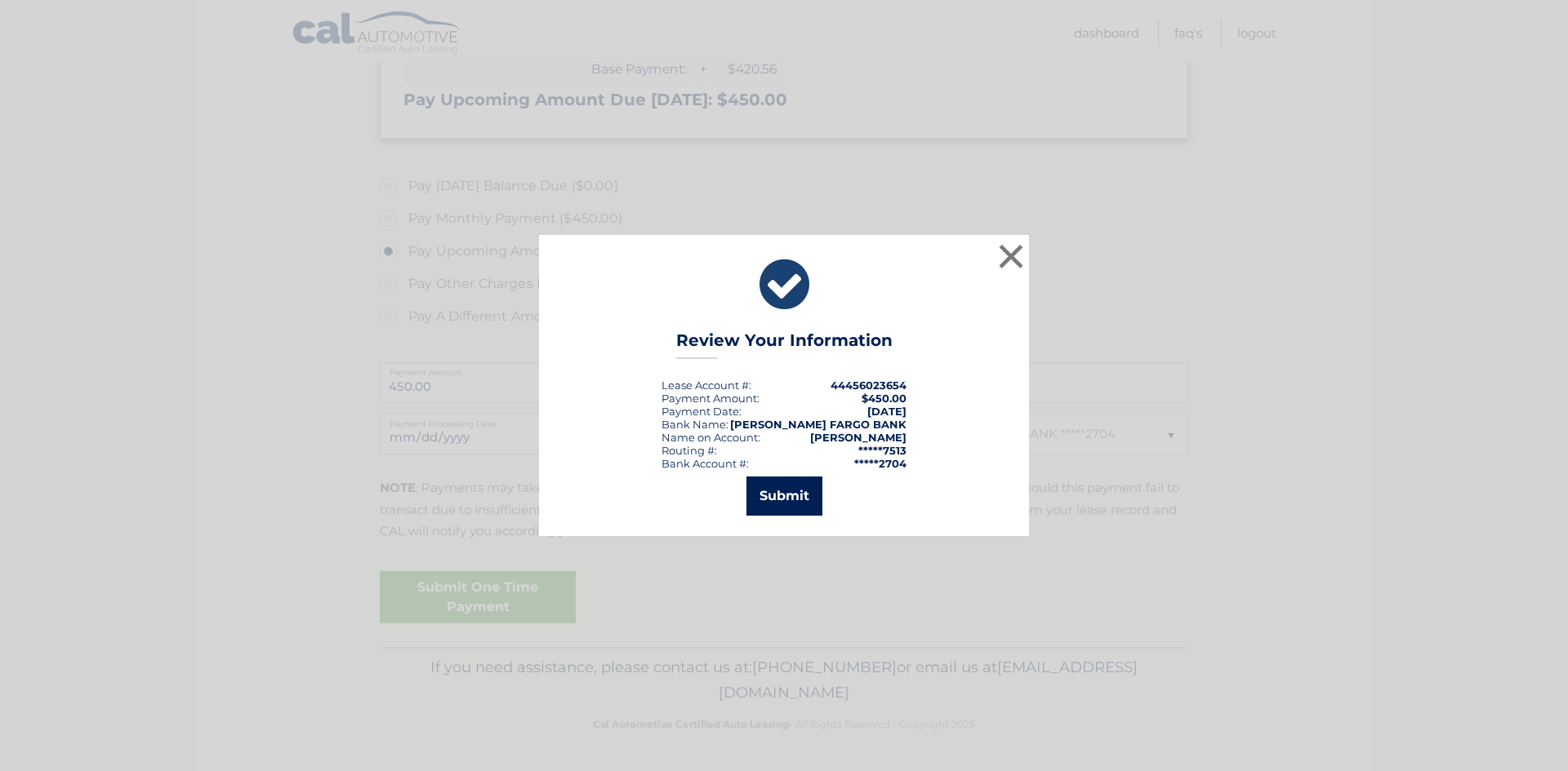
click at [788, 490] on button "Submit" at bounding box center [784, 496] width 76 height 39
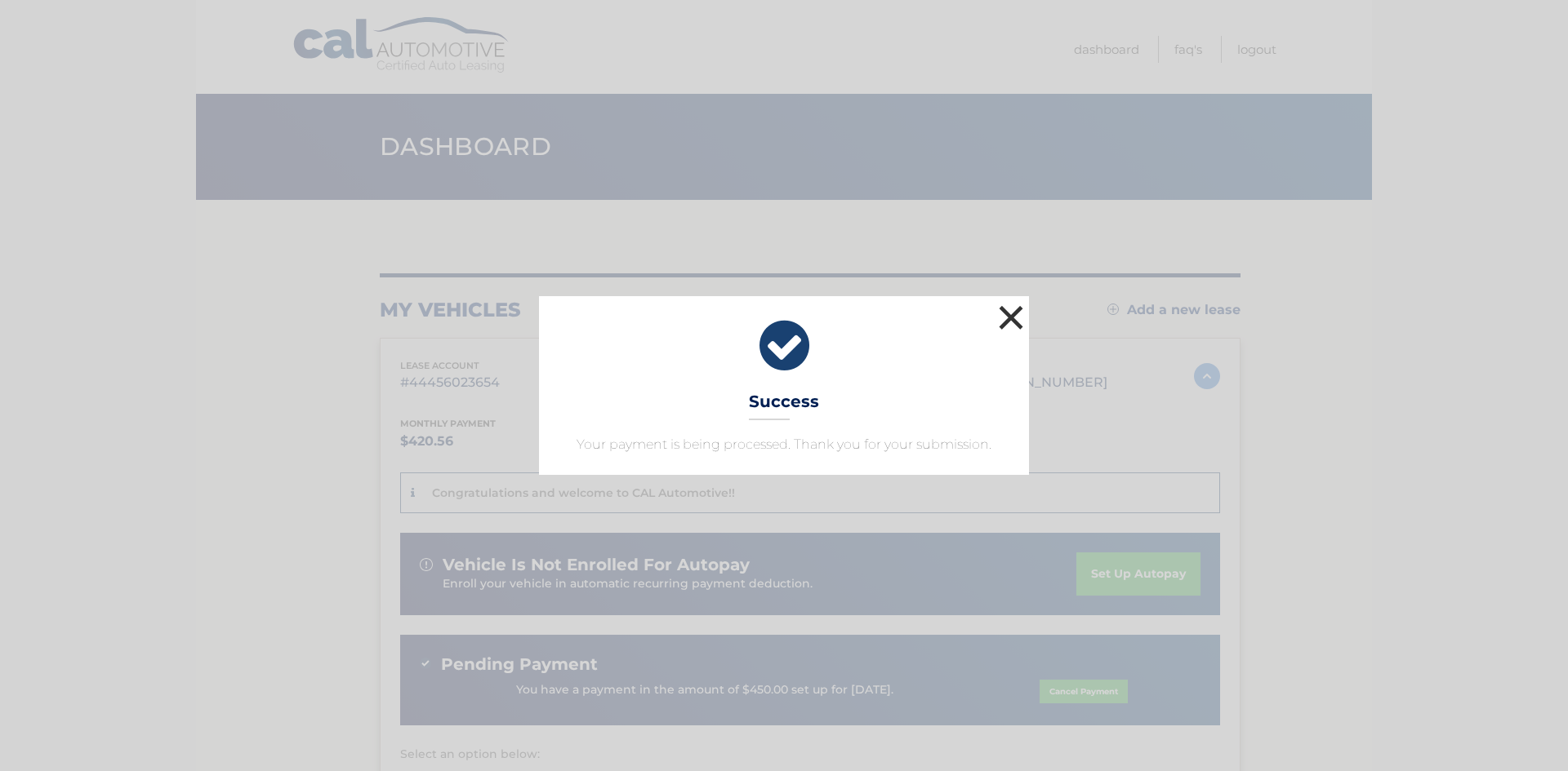
click at [1008, 308] on button "×" at bounding box center [1011, 317] width 33 height 33
